Goal: Task Accomplishment & Management: Use online tool/utility

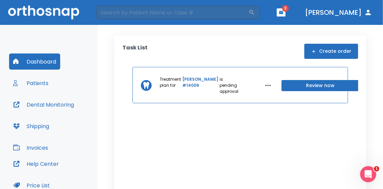
click at [286, 13] on button "button" at bounding box center [281, 12] width 9 height 8
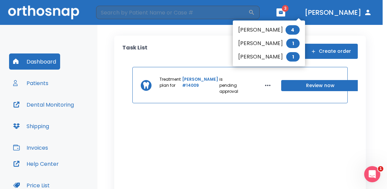
click at [357, 36] on div at bounding box center [193, 94] width 387 height 189
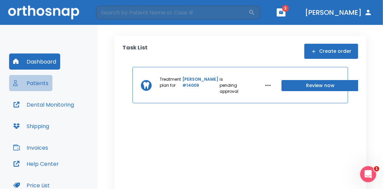
click at [31, 83] on button "Patients" at bounding box center [30, 83] width 43 height 16
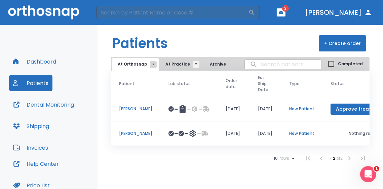
click at [136, 133] on p "[PERSON_NAME]" at bounding box center [135, 133] width 33 height 6
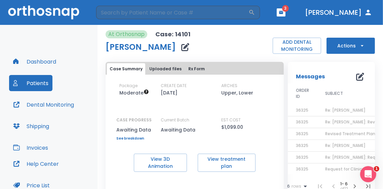
drag, startPoint x: 0, startPoint y: 23, endPoint x: 0, endPoint y: 26, distance: 3.7
click at [0, 26] on div "​ 3 [PERSON_NAME] Dashboard Patients Dental Monitoring Shipping Invoices Help C…" at bounding box center [191, 94] width 383 height 189
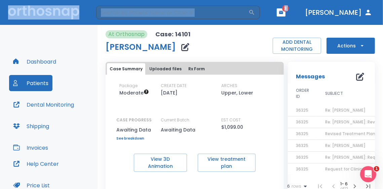
click at [86, 58] on div "Dashboard Patients Dental Monitoring Shipping Invoices" at bounding box center [48, 104] width 79 height 102
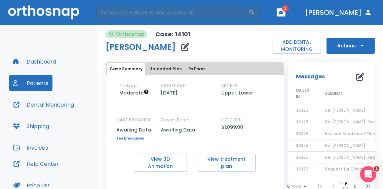
click at [249, 52] on div "At Orthosnap Case: 14101 [PERSON_NAME] ADD DENTAL MONITORING Actions" at bounding box center [240, 42] width 269 height 24
click at [286, 13] on button "button" at bounding box center [281, 12] width 9 height 8
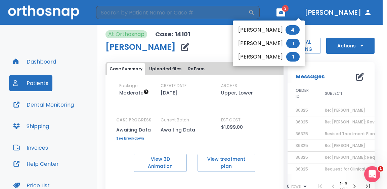
click at [215, 45] on div at bounding box center [193, 94] width 387 height 189
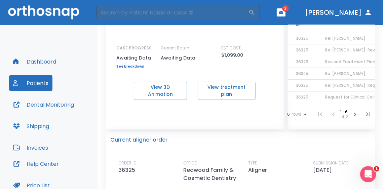
scroll to position [206, 0]
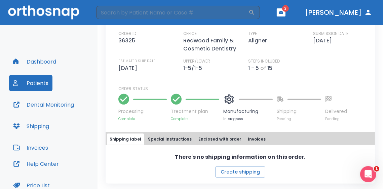
click at [187, 137] on button "Special Instructions" at bounding box center [169, 139] width 49 height 11
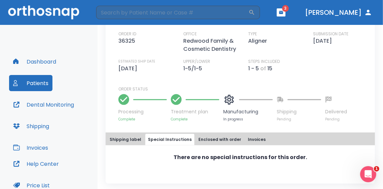
click at [250, 139] on button "Invoices" at bounding box center [256, 139] width 23 height 11
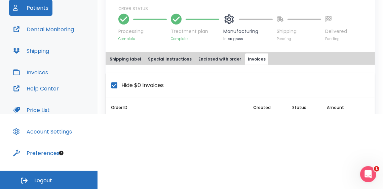
scroll to position [0, 0]
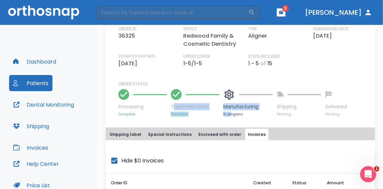
drag, startPoint x: 174, startPoint y: 111, endPoint x: 190, endPoint y: 119, distance: 18.0
click at [220, 117] on div "Processing Complete Treatment plan Complete Manufacturing In progress Shipping …" at bounding box center [244, 102] width 252 height 30
click at [183, 117] on p "Complete" at bounding box center [195, 114] width 48 height 5
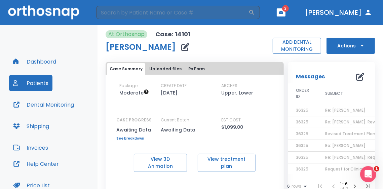
click at [292, 45] on button "ADD DENTAL MONITORING" at bounding box center [297, 46] width 48 height 16
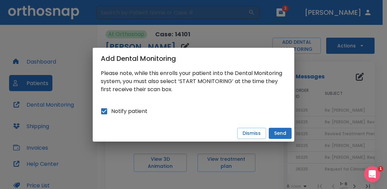
click at [283, 132] on button "Send" at bounding box center [280, 133] width 23 height 11
